Goal: Check status

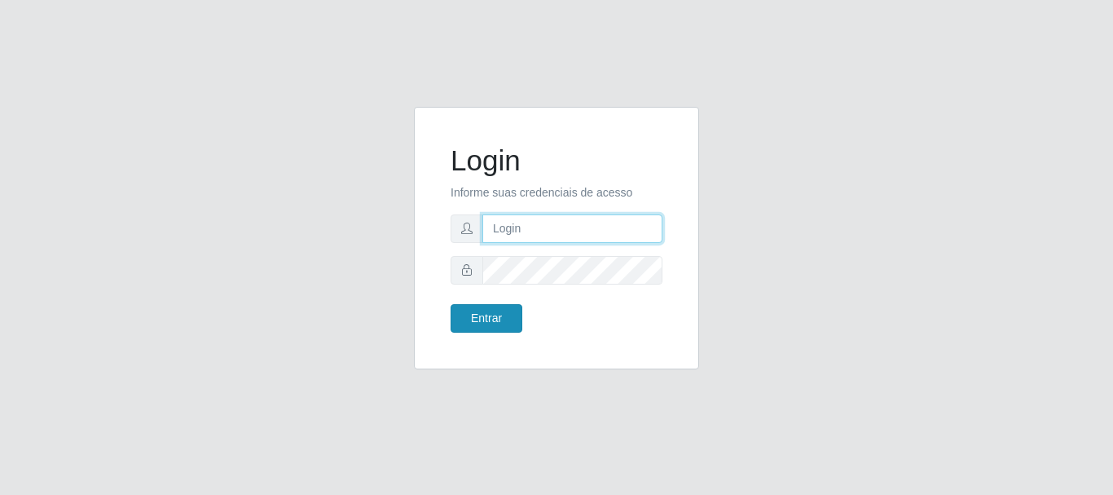
type input "[PERSON_NAME]"
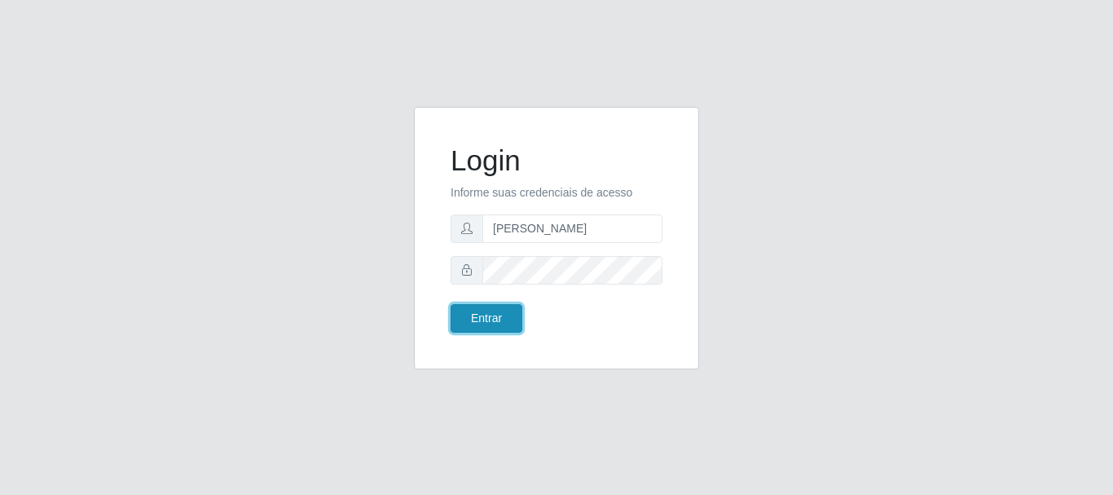
click at [476, 324] on button "Entrar" at bounding box center [487, 318] width 72 height 29
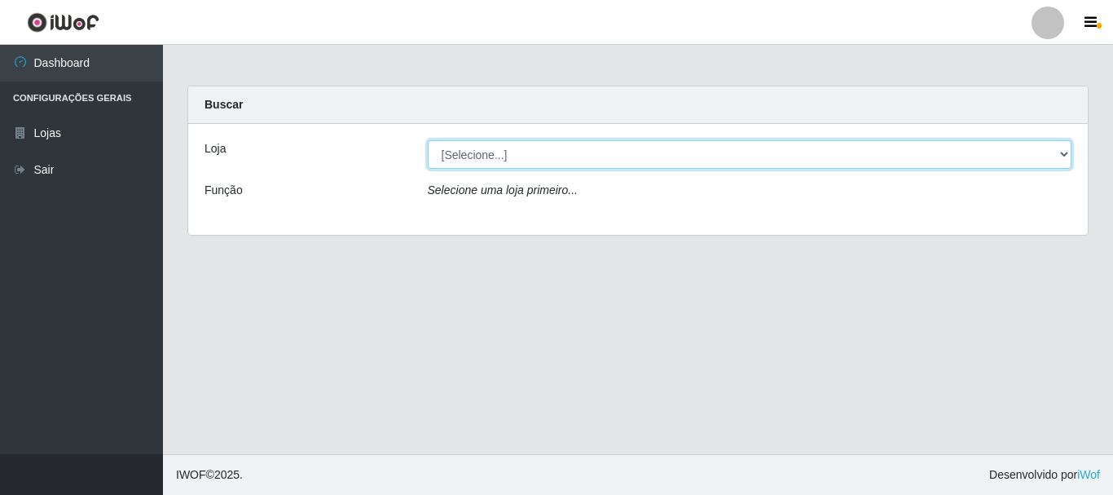
click at [574, 147] on select "[Selecione...] Bemais Supermercados - [GEOGRAPHIC_DATA]" at bounding box center [750, 154] width 645 height 29
select select "249"
click at [428, 140] on select "[Selecione...] Bemais Supermercados - [GEOGRAPHIC_DATA]" at bounding box center [750, 154] width 645 height 29
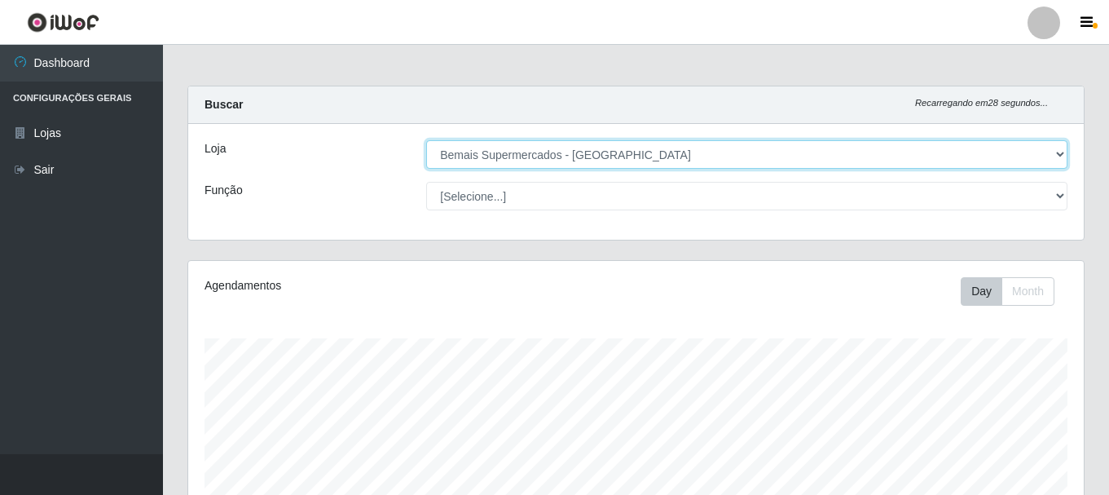
scroll to position [338, 896]
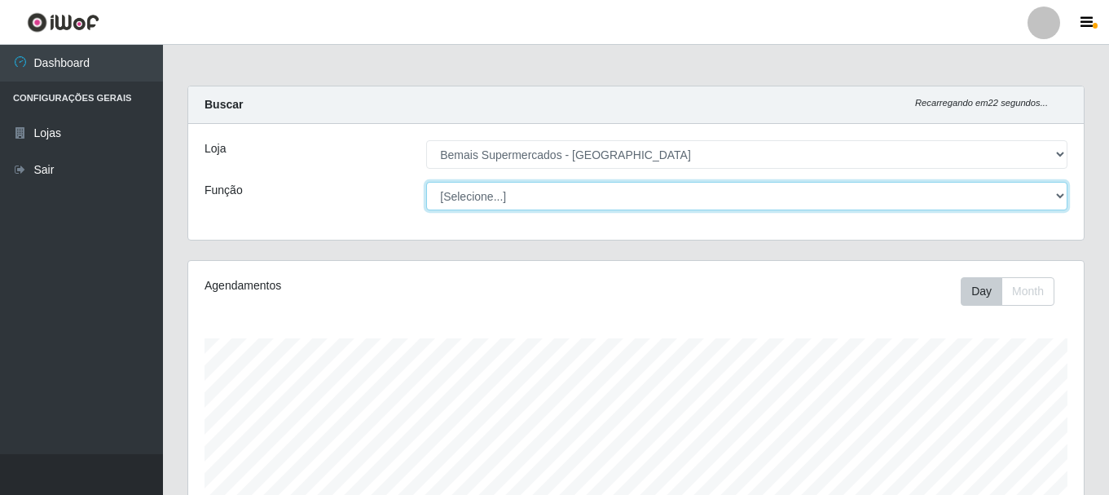
click at [540, 203] on select "[Selecione...] ASG ASG + ASG ++ Auxiliar de Depósito Auxiliar de Depósito + Aux…" at bounding box center [746, 196] width 641 height 29
select select "117"
click at [426, 182] on select "[Selecione...] ASG ASG + ASG ++ Auxiliar de Depósito Auxiliar de Depósito + Aux…" at bounding box center [746, 196] width 641 height 29
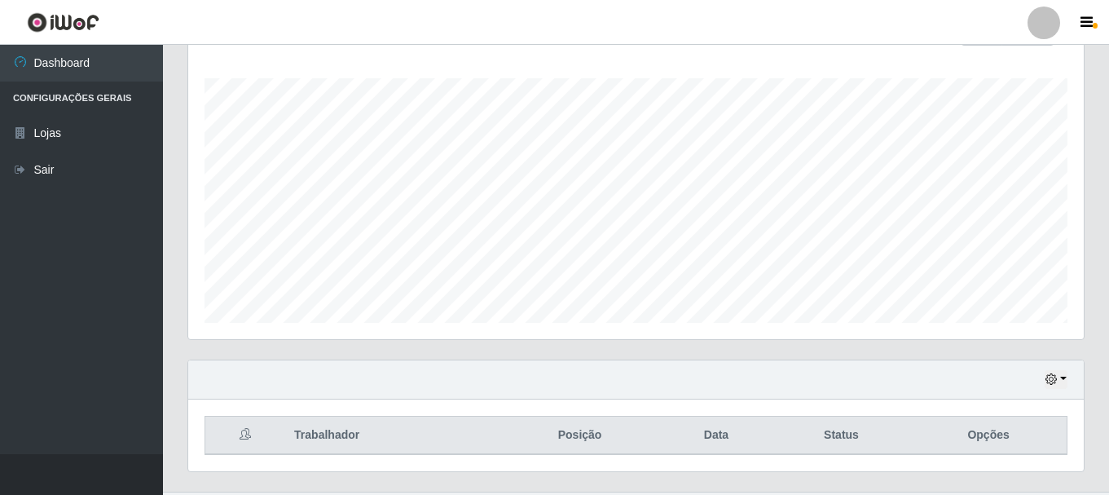
scroll to position [297, 0]
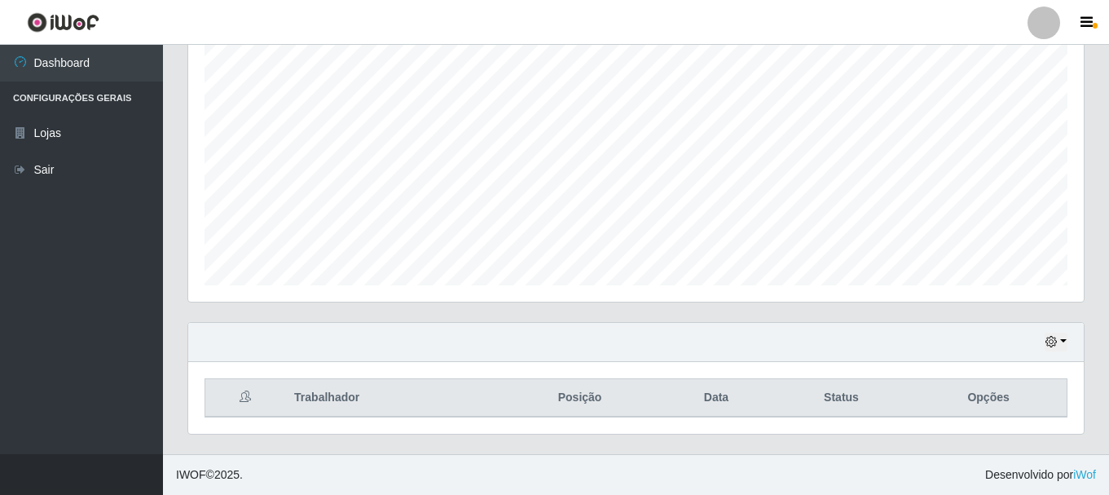
click at [1069, 340] on div "Hoje 1 dia 3 dias 1 Semana Não encerrados" at bounding box center [636, 342] width 896 height 39
click at [1052, 341] on icon "button" at bounding box center [1051, 341] width 11 height 11
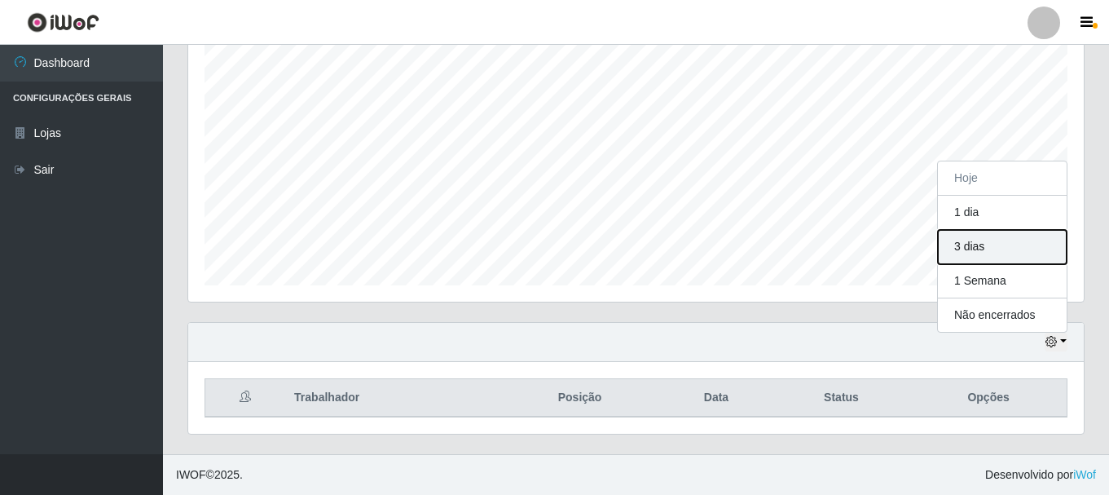
click at [965, 253] on button "3 dias" at bounding box center [1002, 247] width 129 height 34
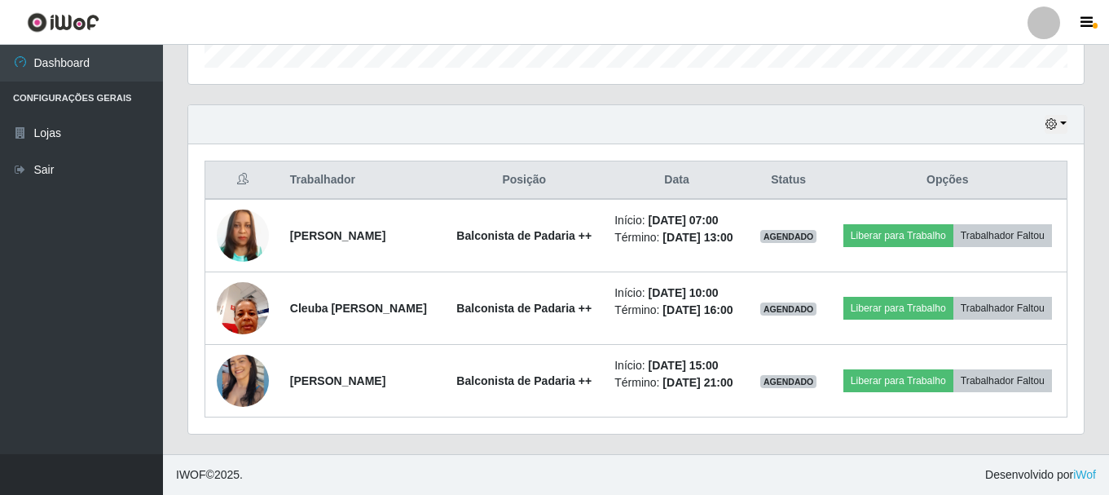
scroll to position [552, 0]
